Goal: Register for event/course

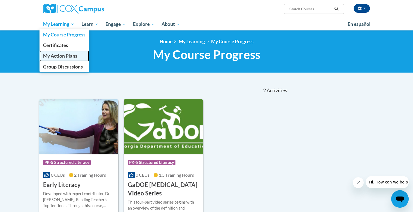
click at [62, 55] on span "My Action Plans" at bounding box center [60, 56] width 34 height 6
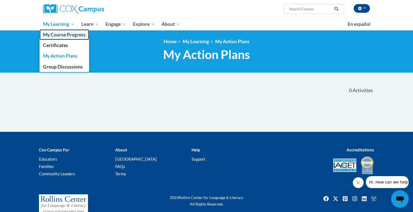
click at [61, 37] on span "My Course Progress" at bounding box center [64, 35] width 42 height 6
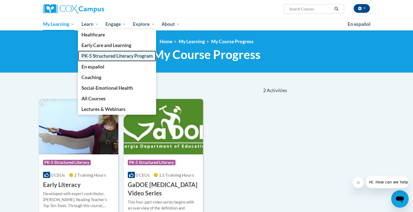
click at [98, 56] on span "PK-5 Structured Literacy Program" at bounding box center [116, 56] width 71 height 6
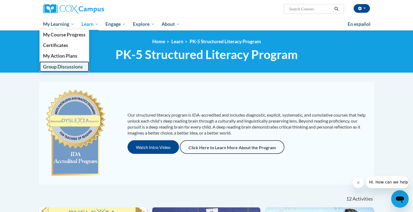
click at [71, 68] on span "Group Discussions" at bounding box center [63, 67] width 40 height 6
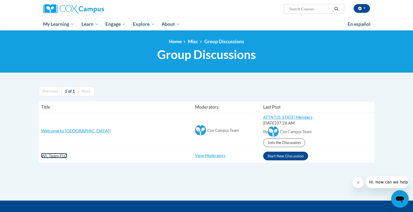
click at [57, 156] on span "WI: Team FLC" at bounding box center [54, 155] width 26 height 5
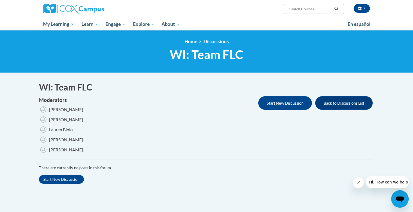
click at [313, 8] on input "Search..." at bounding box center [311, 9] width 44 height 7
type input "phonics"
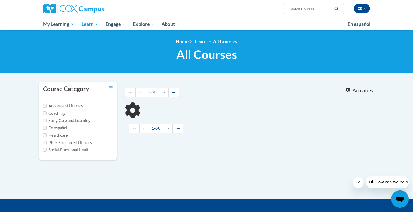
type input "phonics"
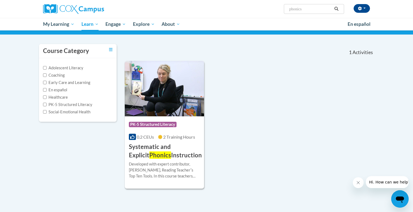
scroll to position [36, 0]
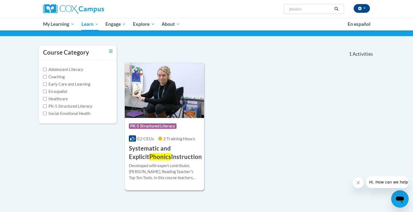
click at [148, 131] on div "Course Category: PK-5 Structured Literacy" at bounding box center [164, 127] width 71 height 12
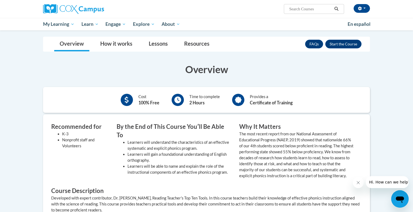
scroll to position [95, 0]
click at [355, 46] on button "Enroll" at bounding box center [343, 43] width 36 height 9
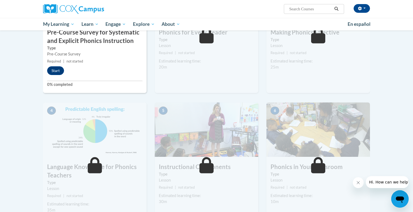
scroll to position [113, 0]
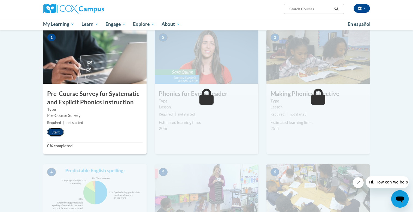
click at [50, 134] on button "Start" at bounding box center [55, 132] width 17 height 9
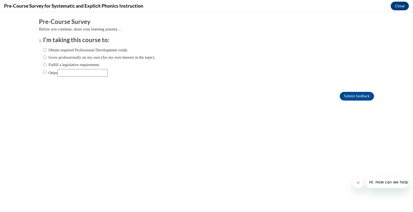
scroll to position [0, 0]
click at [69, 50] on label "Obtain required Professional Development credit." at bounding box center [85, 50] width 85 height 6
click at [47, 50] on input "Obtain required Professional Development credit." at bounding box center [45, 50] width 4 height 6
radio input "true"
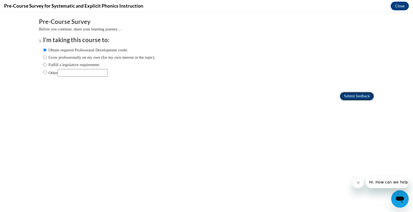
click at [347, 99] on input "Submit feedback" at bounding box center [357, 96] width 34 height 9
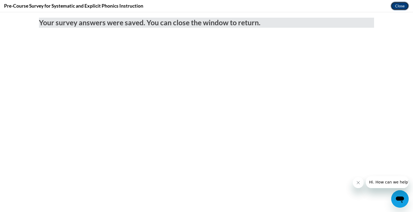
click at [402, 5] on button "Close" at bounding box center [399, 6] width 18 height 9
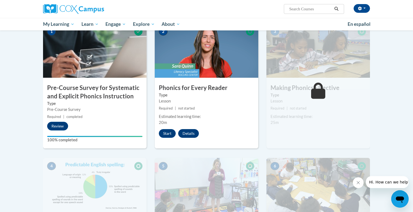
scroll to position [121, 0]
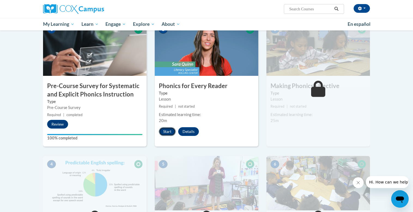
click at [172, 130] on button "Start" at bounding box center [167, 131] width 17 height 9
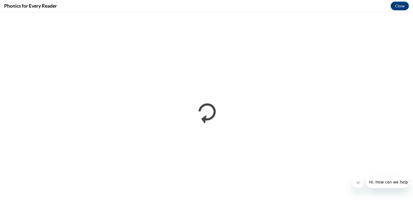
scroll to position [0, 0]
